Goal: Find specific page/section: Find specific page/section

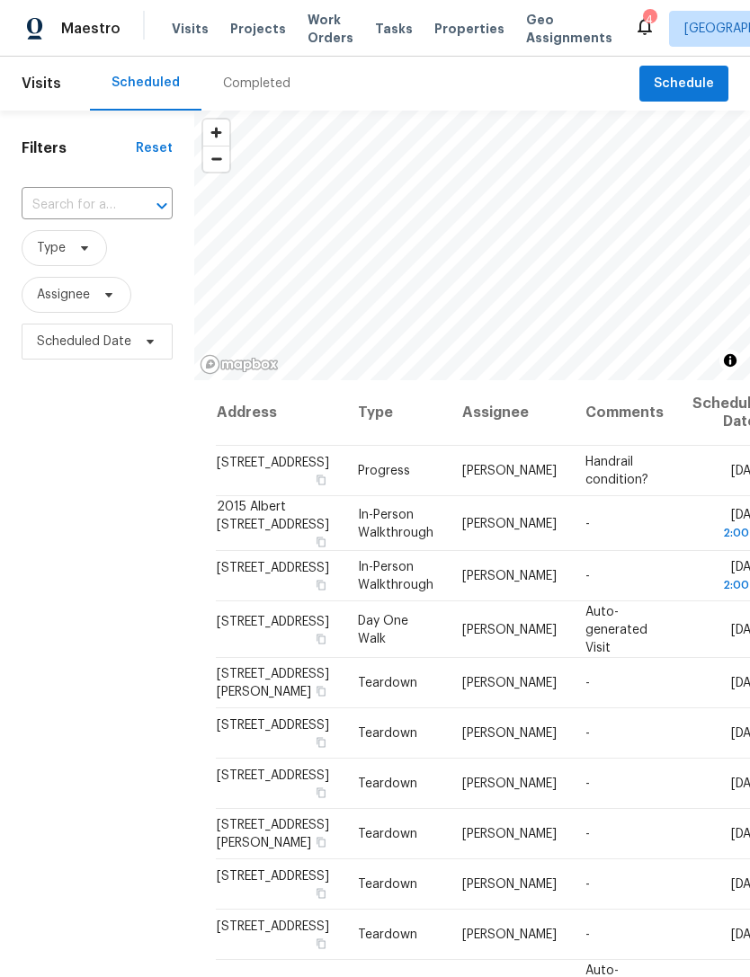
click at [437, 31] on span "Properties" at bounding box center [469, 29] width 70 height 18
